Goal: Transaction & Acquisition: Purchase product/service

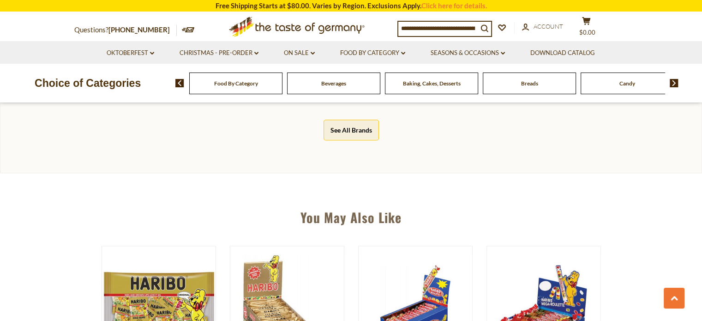
scroll to position [739, 0]
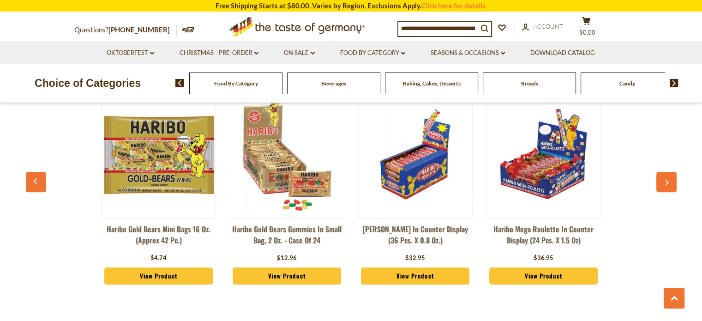
click at [148, 203] on img at bounding box center [159, 154] width 114 height 114
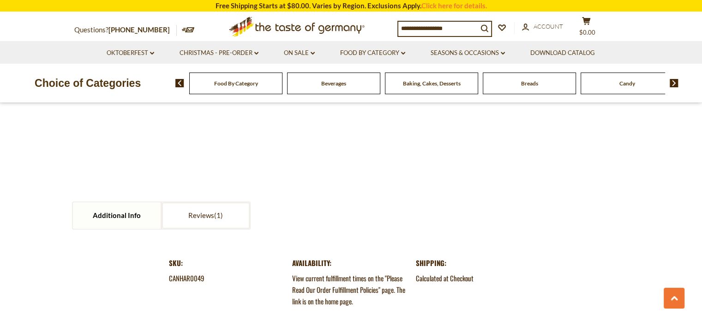
scroll to position [739, 0]
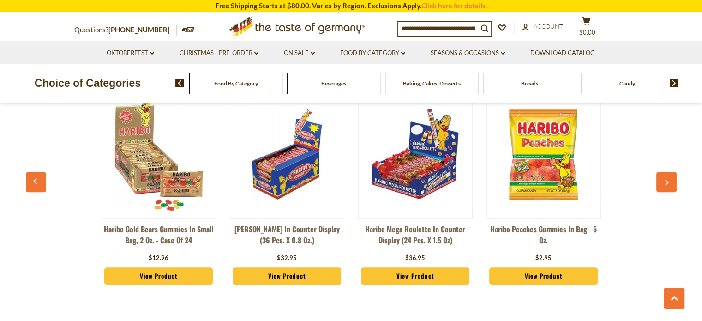
click at [668, 184] on icon "button" at bounding box center [667, 182] width 6 height 6
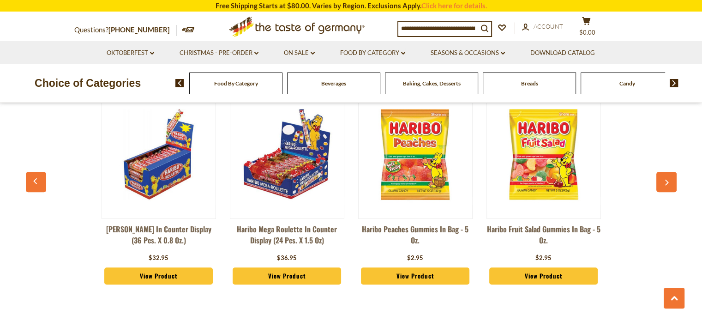
click at [668, 184] on icon "button" at bounding box center [667, 182] width 6 height 6
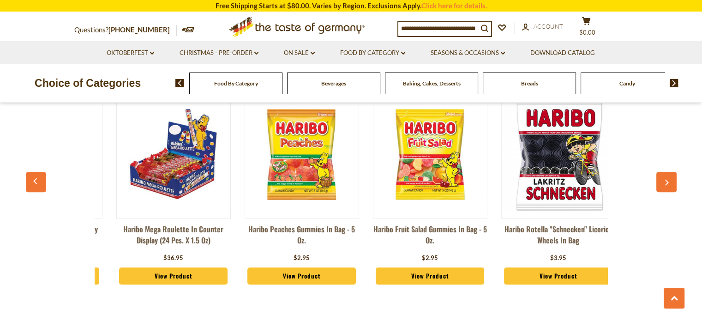
click at [668, 184] on icon "button" at bounding box center [667, 182] width 6 height 6
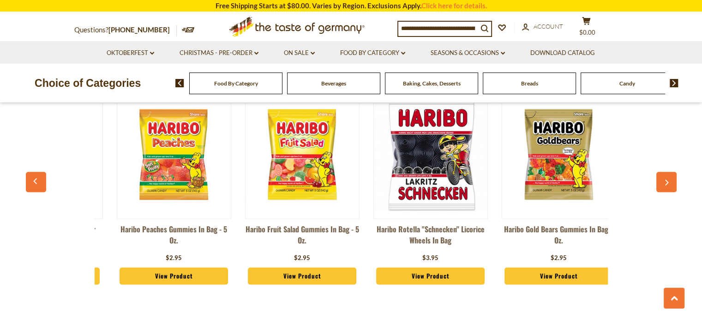
click at [668, 184] on icon "button" at bounding box center [667, 182] width 6 height 6
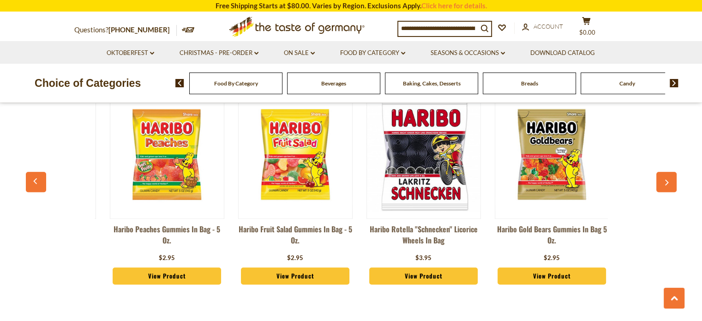
scroll to position [0, 385]
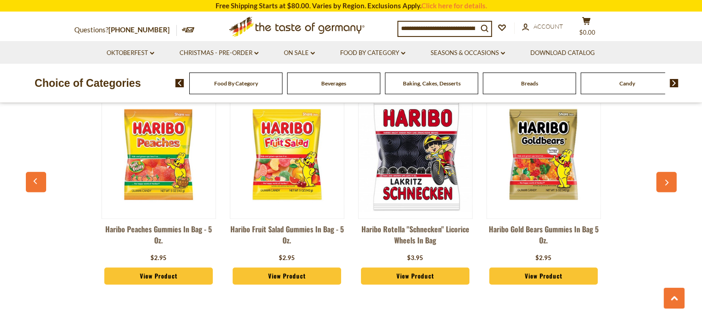
click at [668, 184] on icon "button" at bounding box center [667, 182] width 6 height 6
